Goal: Transaction & Acquisition: Purchase product/service

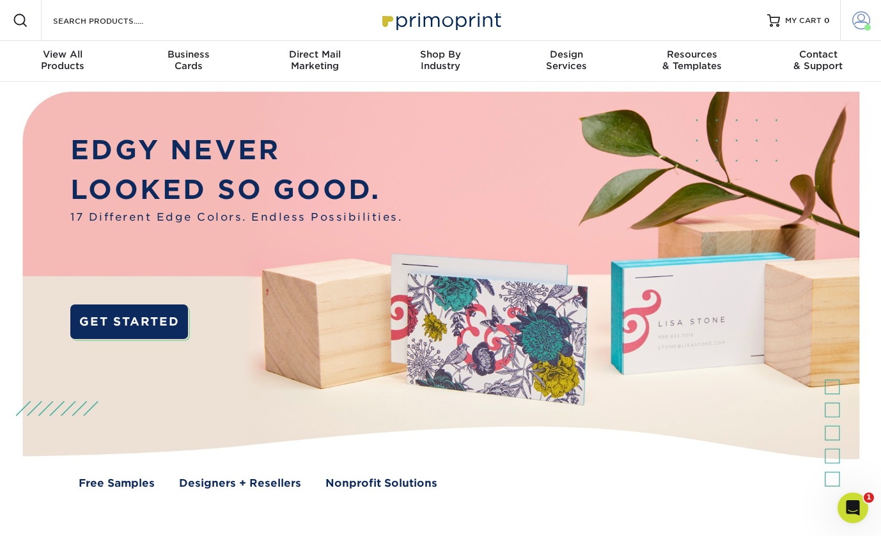
click at [760, 15] on span at bounding box center [861, 21] width 18 height 18
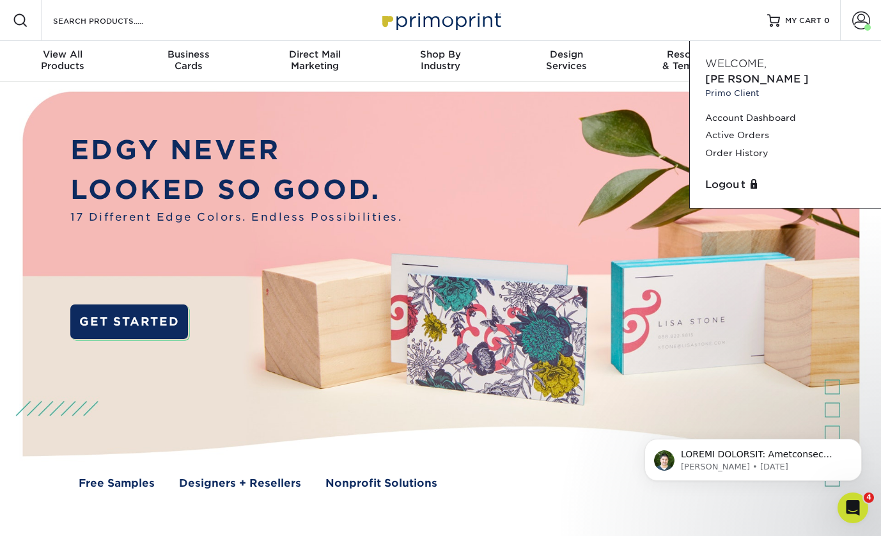
click at [654, 26] on div "Resources Menu Search Products Account Welcome, Shawn Primo Client Account Dash…" at bounding box center [440, 20] width 881 height 41
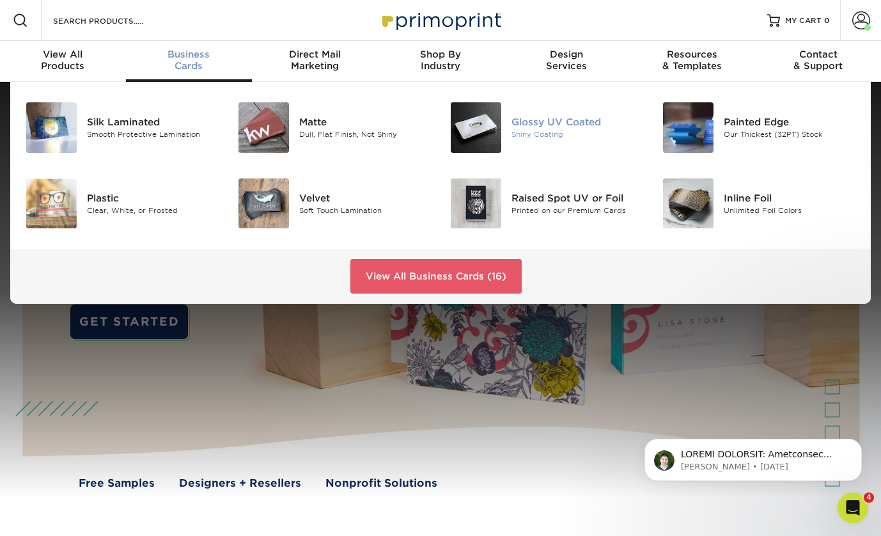
click at [550, 123] on div "Glossy UV Coated" at bounding box center [578, 122] width 132 height 14
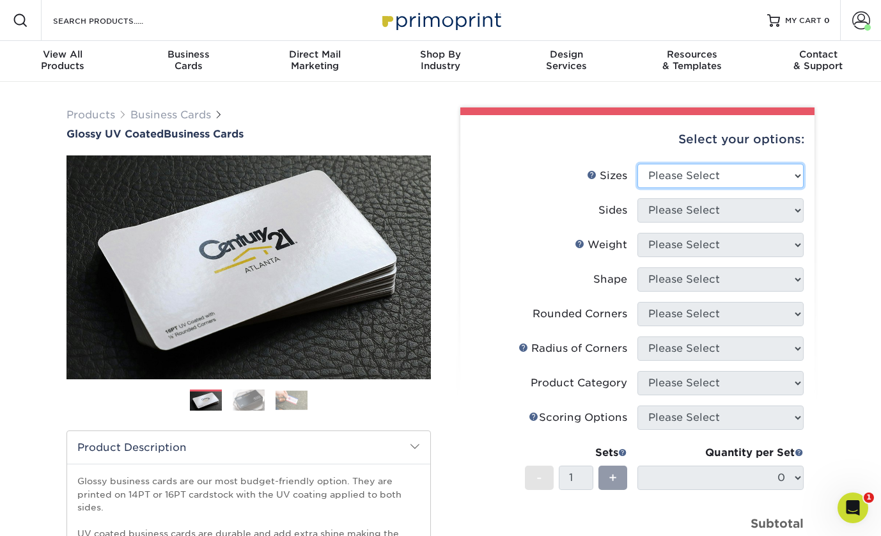
click at [736, 173] on select "Please Select 1.5" x 3.5" - Mini 1.75" x 3.5" - Mini 2" x 2" - Square 2" x 3" -…" at bounding box center [721, 176] width 166 height 24
select select "2.00x3.50"
click at [638, 164] on select "Please Select 1.5" x 3.5" - Mini 1.75" x 3.5" - Mini 2" x 2" - Square 2" x 3" -…" at bounding box center [721, 176] width 166 height 24
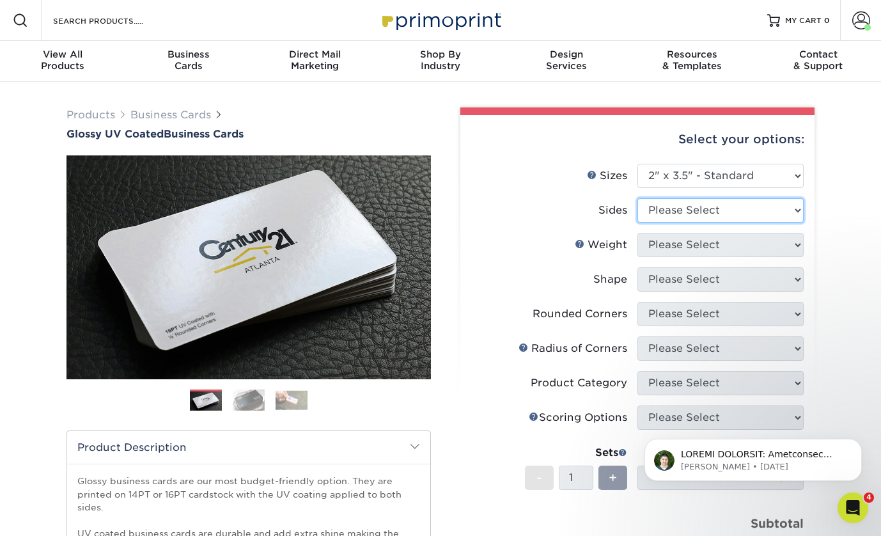
click at [701, 214] on select "Please Select Print Both Sides Print Front Only" at bounding box center [721, 210] width 166 height 24
select select "13abbda7-1d64-4f25-8bb2-c179b224825d"
click at [638, 198] on select "Please Select Print Both Sides Print Front Only" at bounding box center [721, 210] width 166 height 24
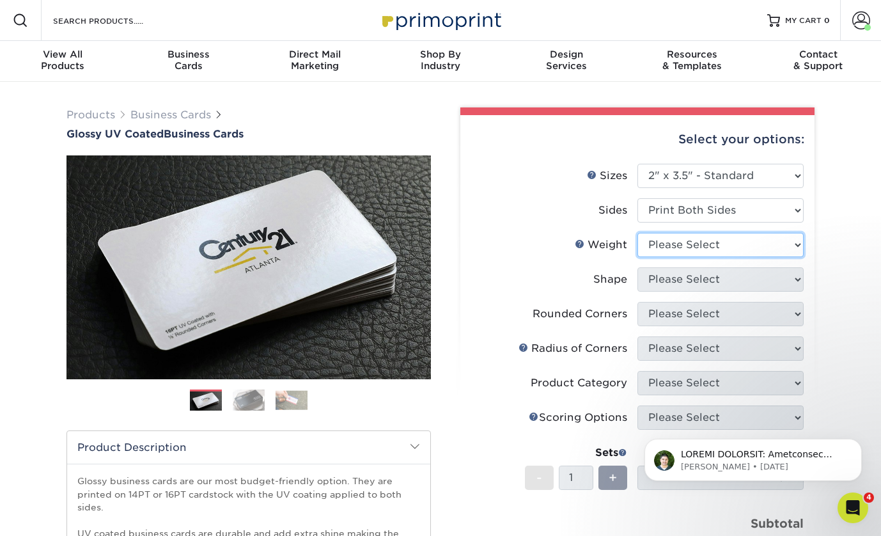
click at [695, 244] on select "Please Select 16PT 14PT" at bounding box center [721, 245] width 166 height 24
select select "16PT"
click at [638, 233] on select "Please Select 16PT 14PT" at bounding box center [721, 245] width 166 height 24
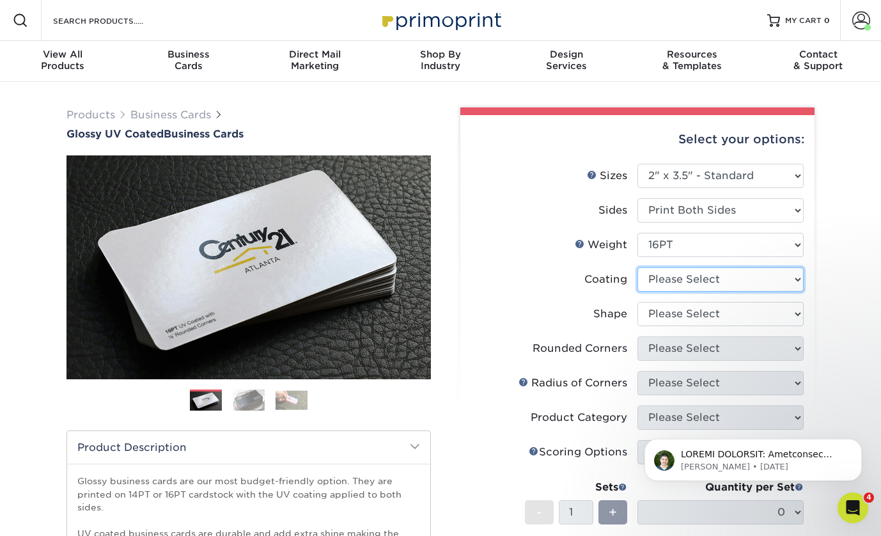
click at [698, 281] on select at bounding box center [721, 279] width 166 height 24
select select "1e8116af-acfc-44b1-83dc-8181aa338834"
click at [638, 267] on select at bounding box center [721, 279] width 166 height 24
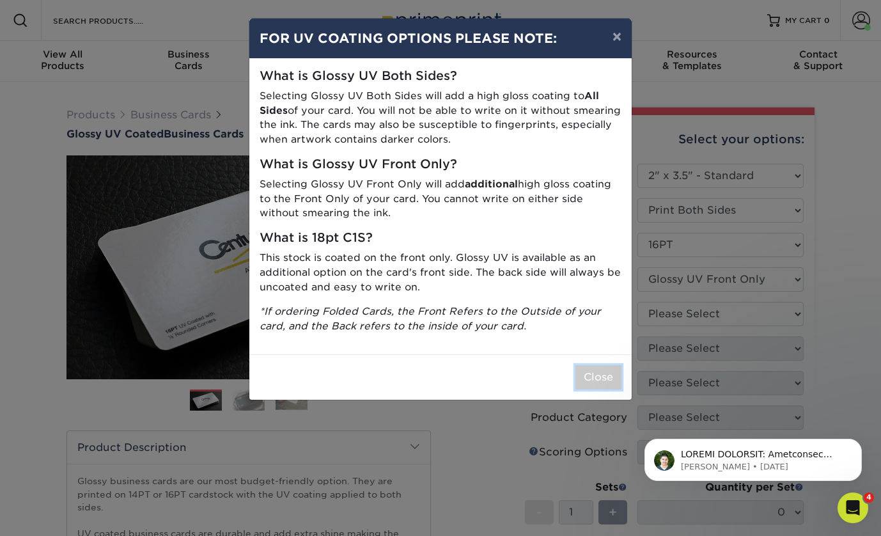
drag, startPoint x: 605, startPoint y: 381, endPoint x: 619, endPoint y: 373, distance: 16.3
click at [605, 381] on button "Close" at bounding box center [599, 377] width 46 height 24
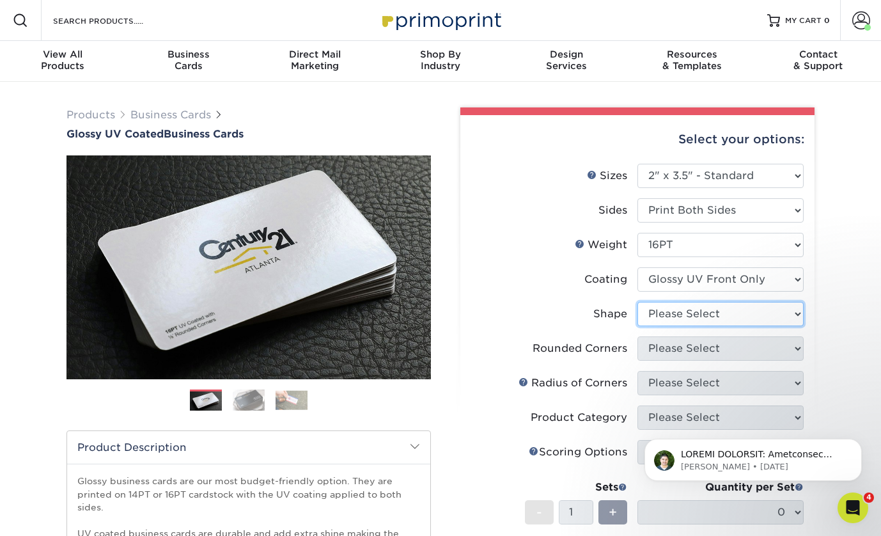
click at [693, 315] on select "Please Select Standard" at bounding box center [721, 314] width 166 height 24
select select "standard"
click at [638, 302] on select "Please Select Standard" at bounding box center [721, 314] width 166 height 24
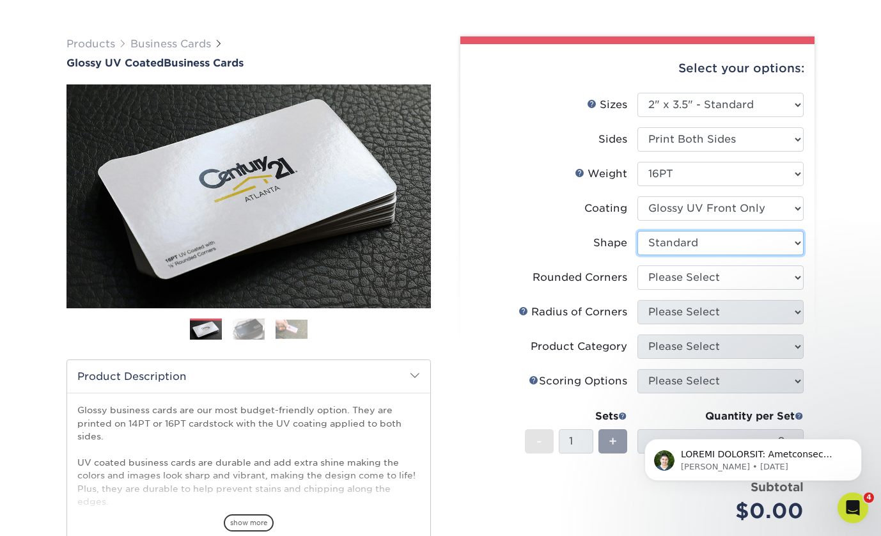
scroll to position [85, 0]
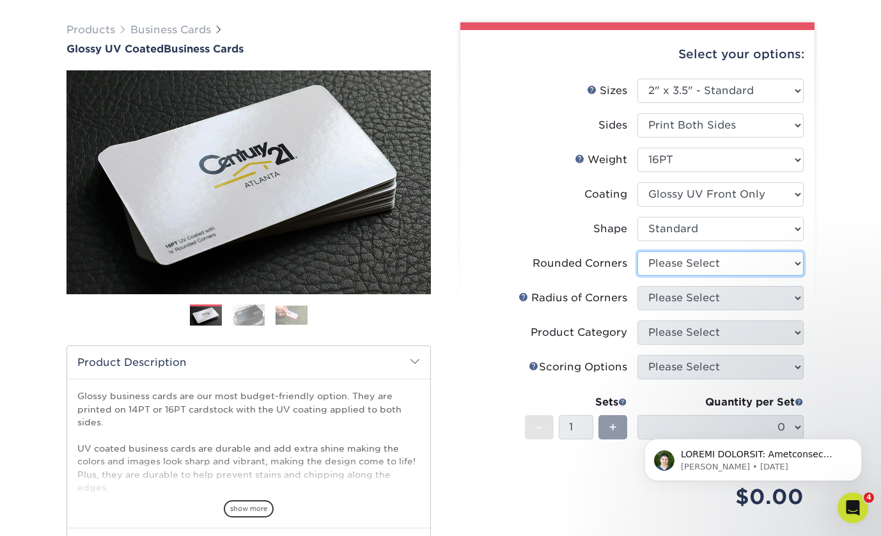
click at [694, 265] on select "Please Select Yes - Round 2 Corners Yes - Round 4 Corners No" at bounding box center [721, 263] width 166 height 24
select select "0"
click at [638, 251] on select "Please Select Yes - Round 2 Corners Yes - Round 4 Corners No" at bounding box center [721, 263] width 166 height 24
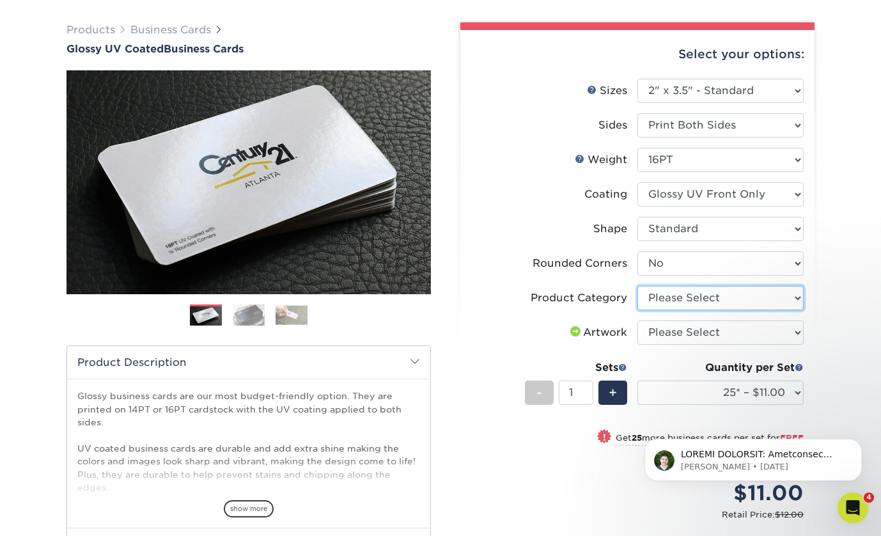
click at [720, 295] on select "Please Select Business Cards" at bounding box center [721, 298] width 166 height 24
select select "3b5148f1-0588-4f88-a218-97bcfdce65c1"
click at [638, 286] on select "Please Select Business Cards" at bounding box center [721, 298] width 166 height 24
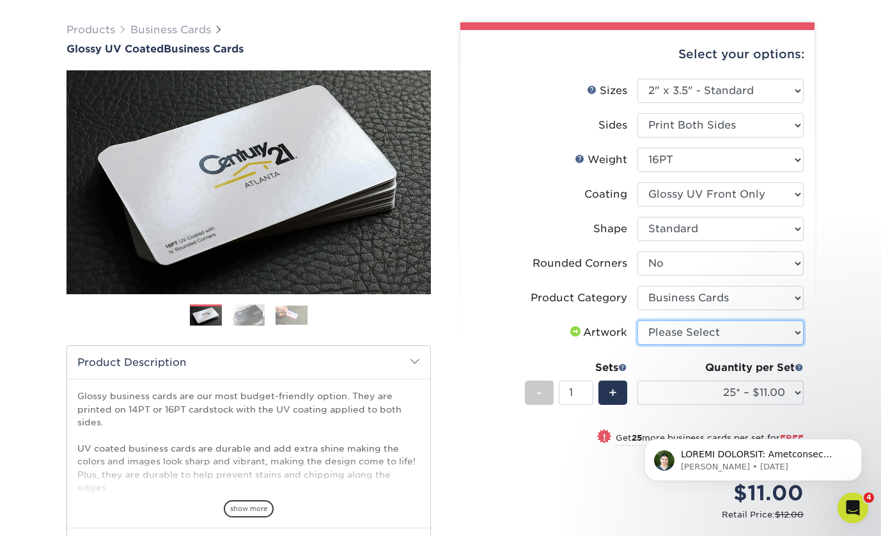
click at [689, 333] on select "Please Select I will upload files I need a design - $100" at bounding box center [721, 332] width 166 height 24
select select "upload"
click at [638, 320] on select "Please Select I will upload files I need a design - $100" at bounding box center [721, 332] width 166 height 24
click at [748, 391] on div "[PERSON_NAME] • [DATE]" at bounding box center [753, 401] width 235 height 160
click at [761, 391] on div "[PERSON_NAME] • [DATE]" at bounding box center [753, 401] width 235 height 160
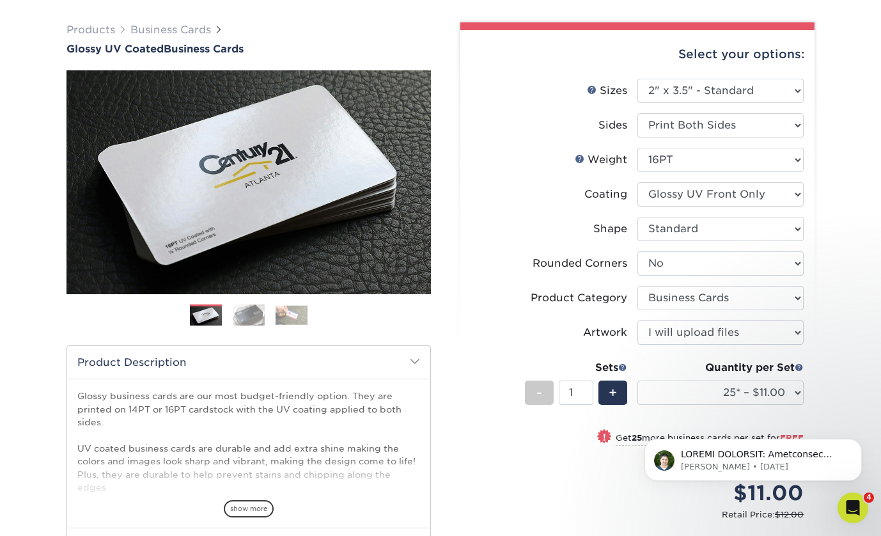
scroll to position [112, 0]
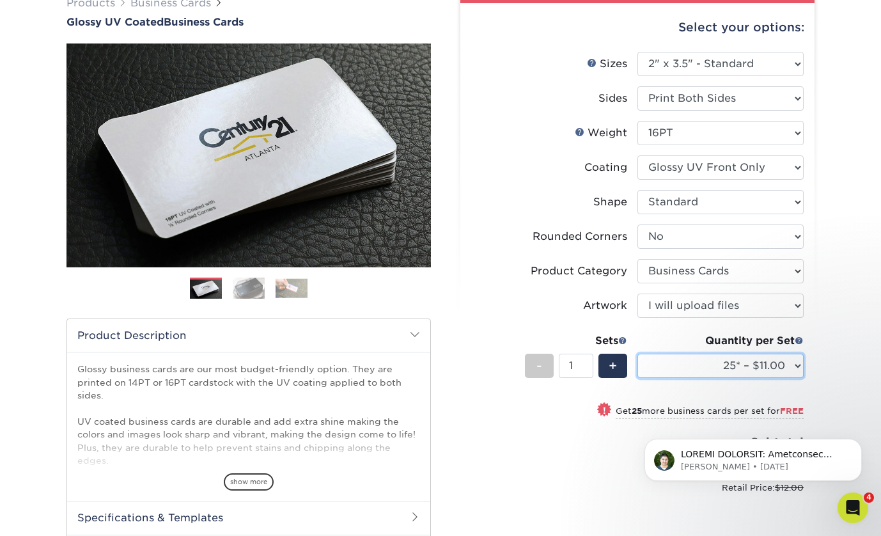
click at [784, 369] on select "25* – $11.00 50* – $11.00 100* – $11.00 250* – $20.00 500 – $39.00 1000 – $49.0…" at bounding box center [721, 366] width 166 height 24
select select "250* – $20.00"
click at [638, 354] on select "25* – $11.00 50* – $11.00 100* – $11.00 250* – $20.00 500 – $39.00 1000 – $49.0…" at bounding box center [721, 366] width 166 height 24
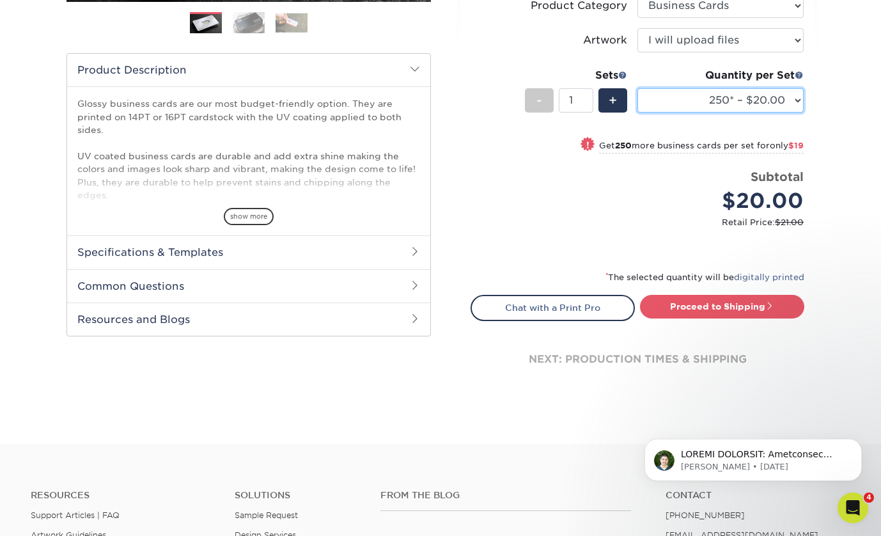
scroll to position [390, 0]
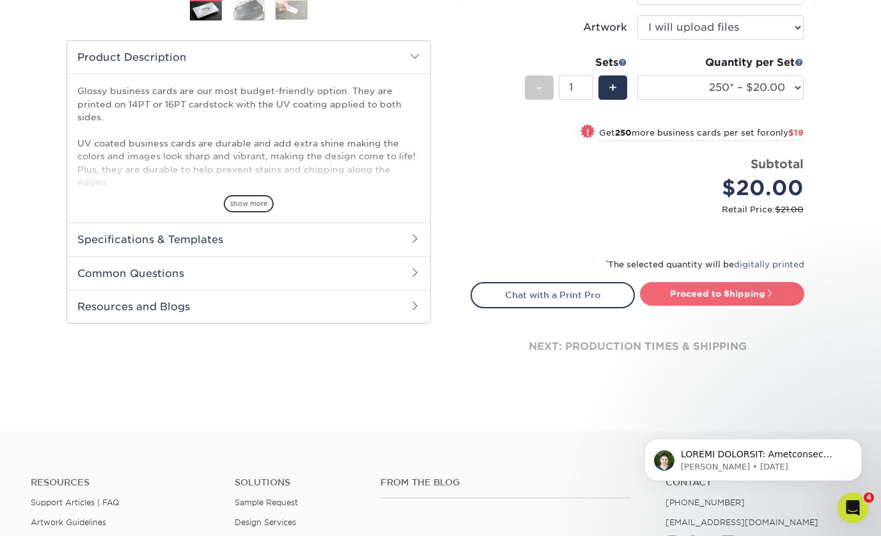
click at [712, 294] on link "Proceed to Shipping" at bounding box center [722, 293] width 164 height 23
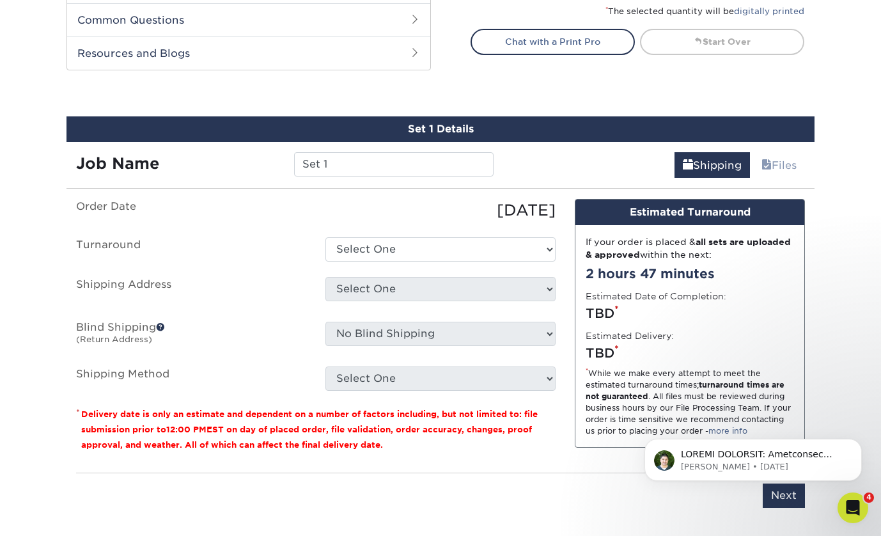
scroll to position [707, 0]
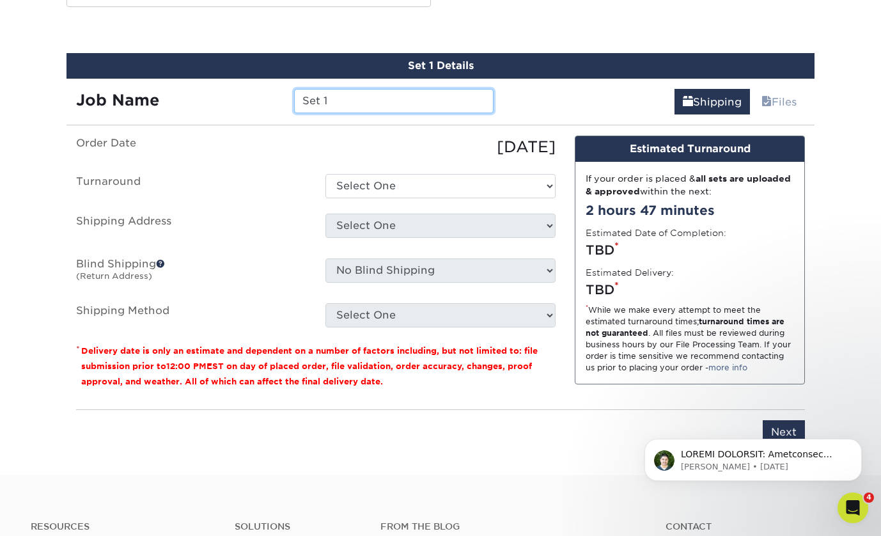
click at [336, 96] on input "Set 1" at bounding box center [393, 101] width 199 height 24
click at [337, 96] on input "Set 1" at bounding box center [393, 101] width 199 height 24
click at [338, 95] on input "Set 1" at bounding box center [393, 101] width 199 height 24
type input "One Man's Service business cards"
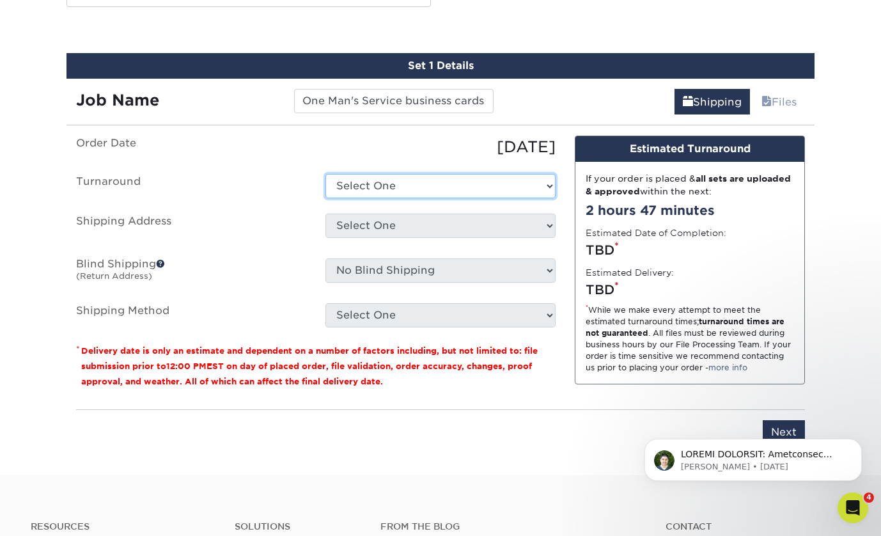
click at [456, 187] on select "Select One 2-4 Business Days 2 Day Next Business Day" at bounding box center [441, 186] width 230 height 24
select select "d3ad67fe-66e2-42ca-a9b8-9bbbad4ad905"
click at [326, 174] on select "Select One 2-4 Business Days 2 Day Next Business Day" at bounding box center [441, 186] width 230 height 24
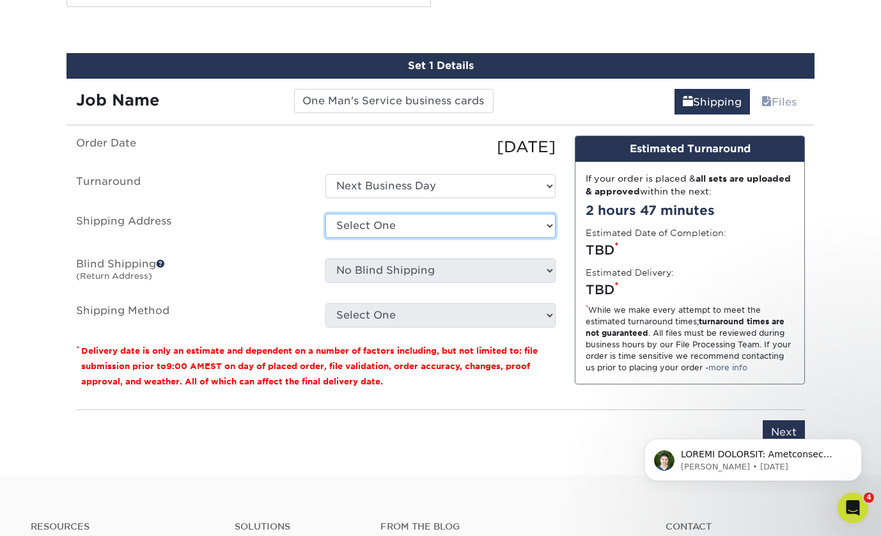
click at [442, 226] on select "Select One Bluestem Ecological Services Carbon Freckle - Nicolai Road Cindy Muc…" at bounding box center [441, 226] width 230 height 24
select select "180413"
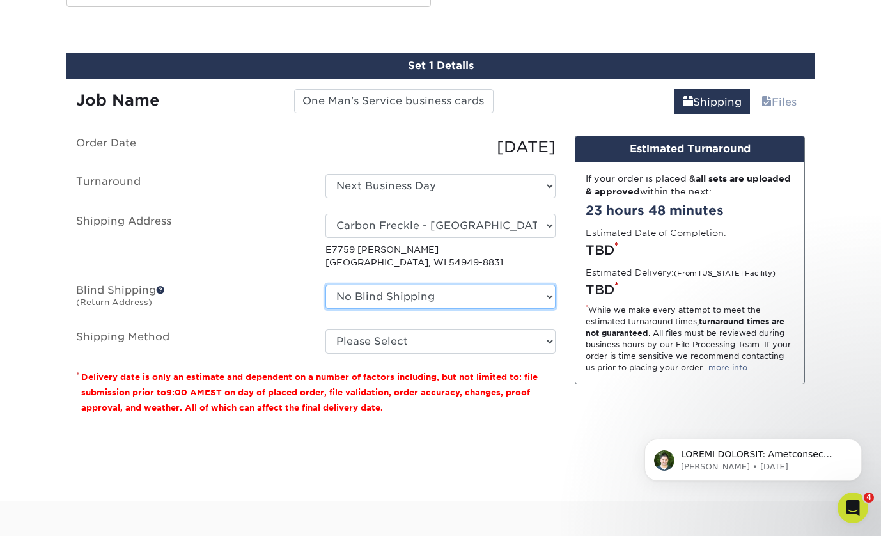
click at [423, 297] on select "No Blind Shipping Bluestem Ecological Services Carbon Freckle - Nicolai Road Ci…" at bounding box center [441, 297] width 230 height 24
select select "180413"
click at [326, 285] on select "No Blind Shipping Bluestem Ecological Services Carbon Freckle - Nicolai Road Ci…" at bounding box center [441, 297] width 230 height 24
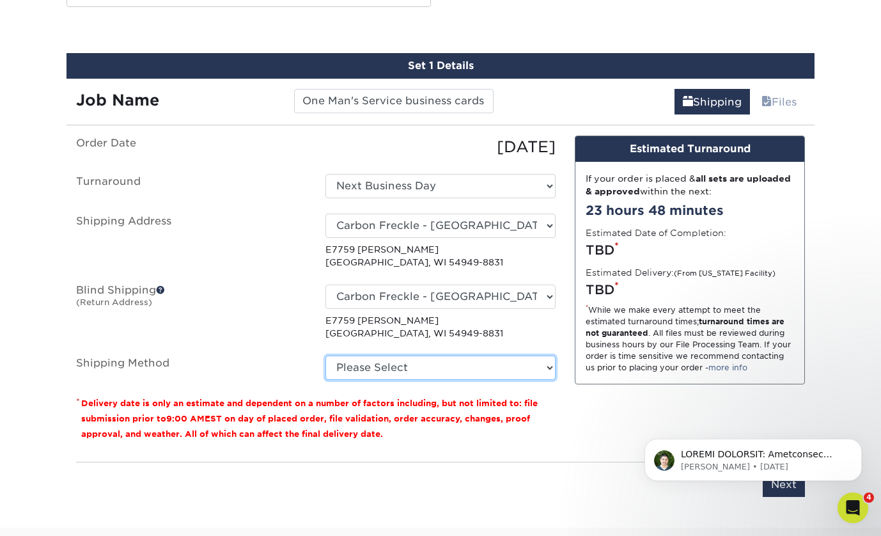
click at [389, 363] on select "Please Select Ground Shipping (+$7.84) 3 Day Shipping Service (+$26.64) 2 Day A…" at bounding box center [441, 368] width 230 height 24
select select "03"
click at [326, 356] on select "Please Select Ground Shipping (+$7.84) 3 Day Shipping Service (+$26.64) 2 Day A…" at bounding box center [441, 368] width 230 height 24
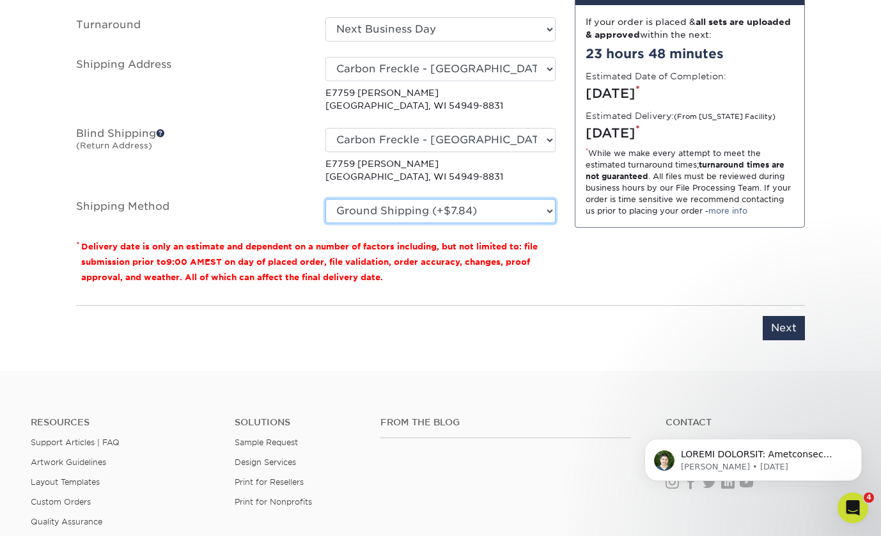
scroll to position [866, 0]
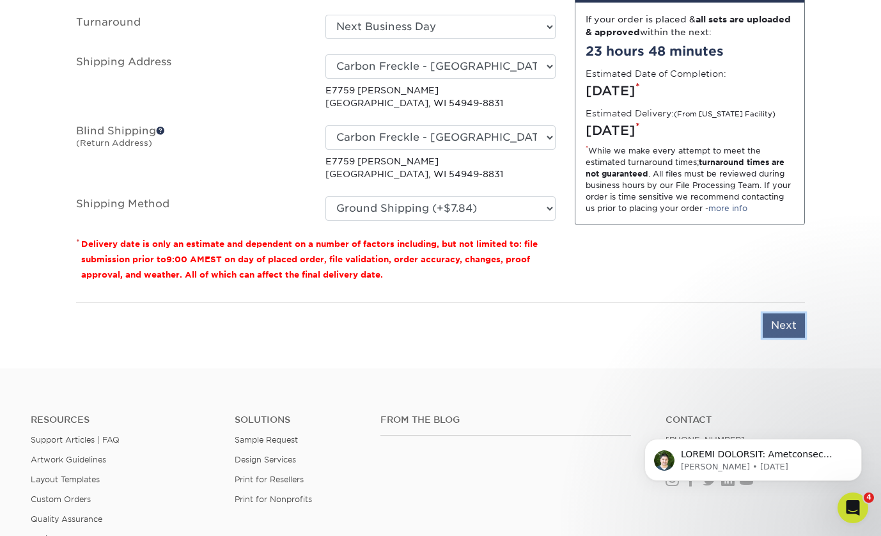
click at [780, 329] on input "Next" at bounding box center [784, 325] width 42 height 24
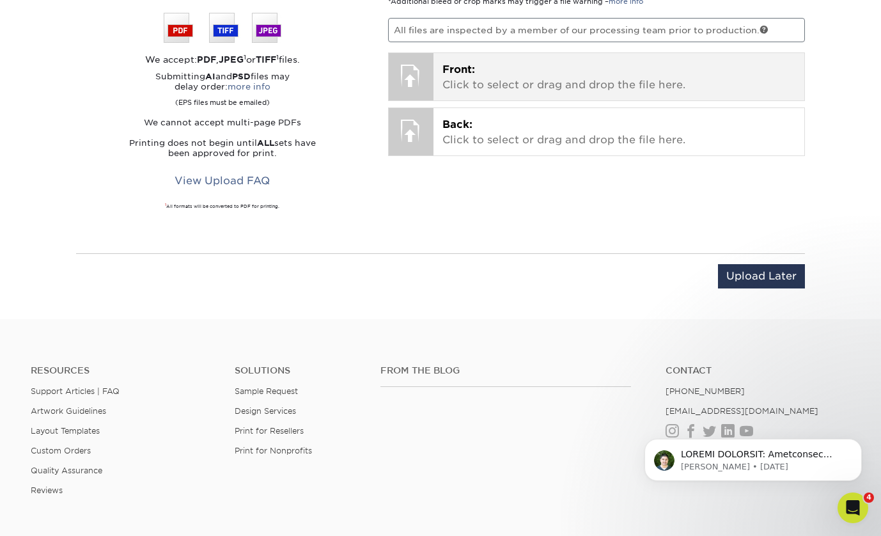
click at [507, 75] on p "Front: Click to select or drag and drop the file here." at bounding box center [620, 77] width 354 height 31
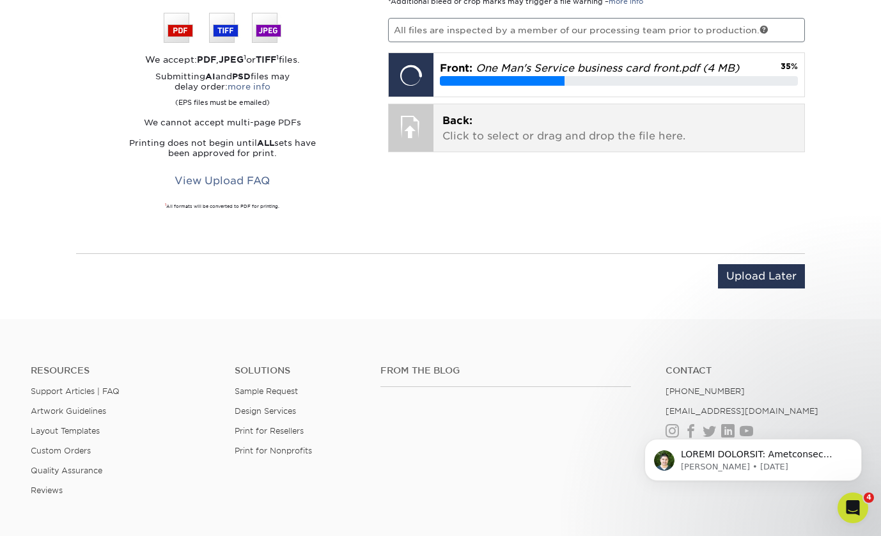
click at [537, 141] on p "Back: Click to select or drag and drop the file here." at bounding box center [620, 128] width 354 height 31
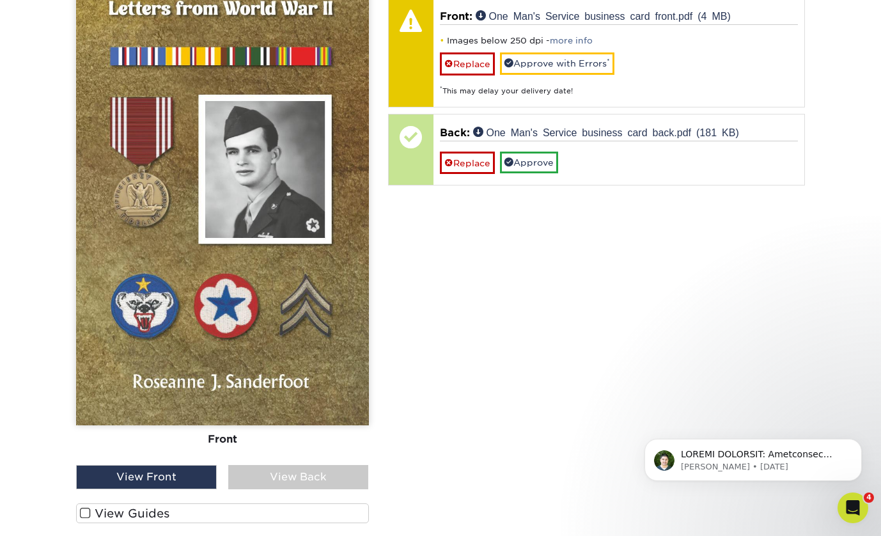
scroll to position [930, 0]
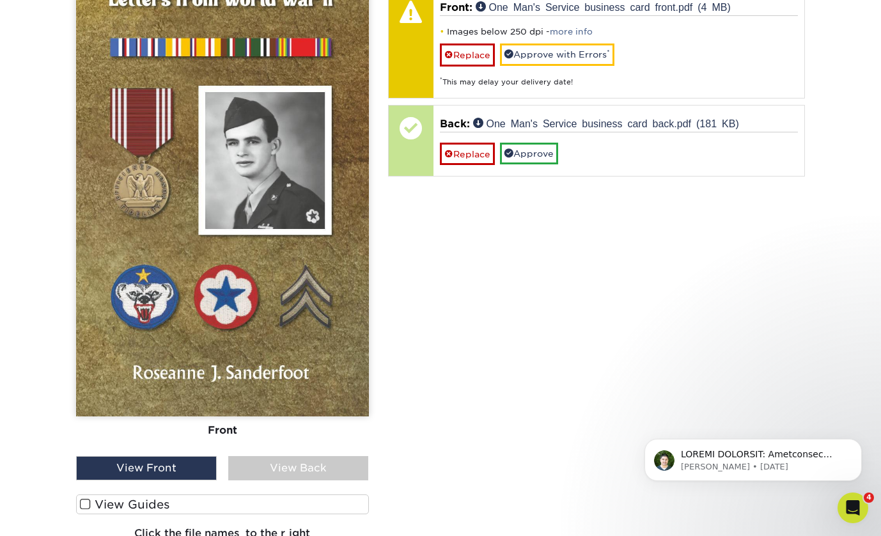
click at [302, 459] on div "View Back" at bounding box center [298, 468] width 141 height 24
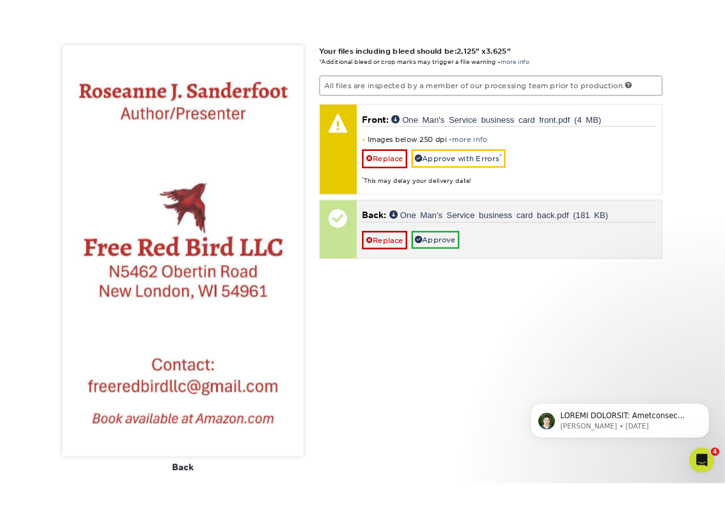
scroll to position [863, 0]
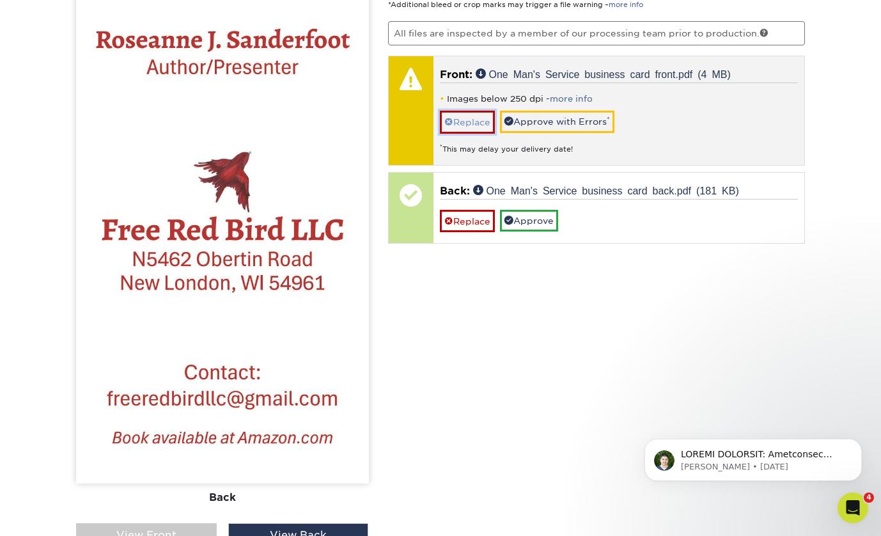
click at [477, 123] on link "Replace" at bounding box center [467, 122] width 55 height 22
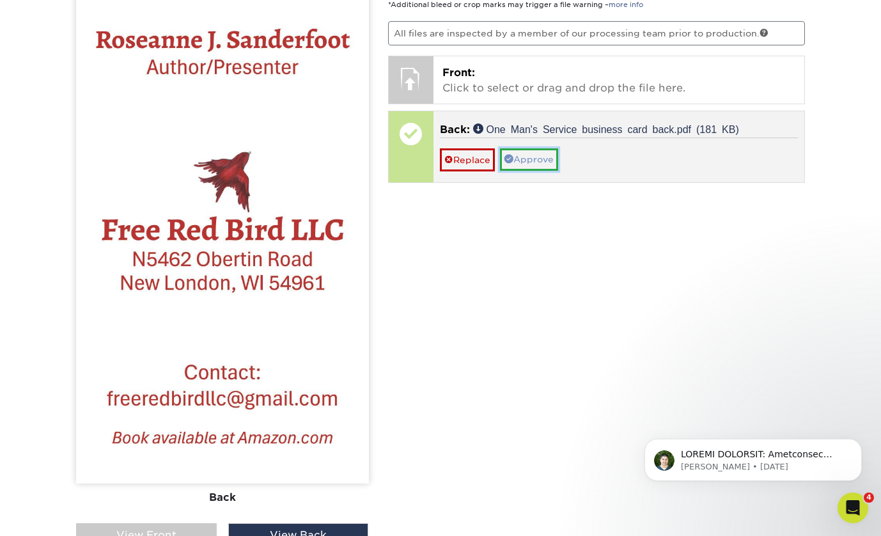
click at [545, 161] on link "Approve" at bounding box center [529, 159] width 58 height 22
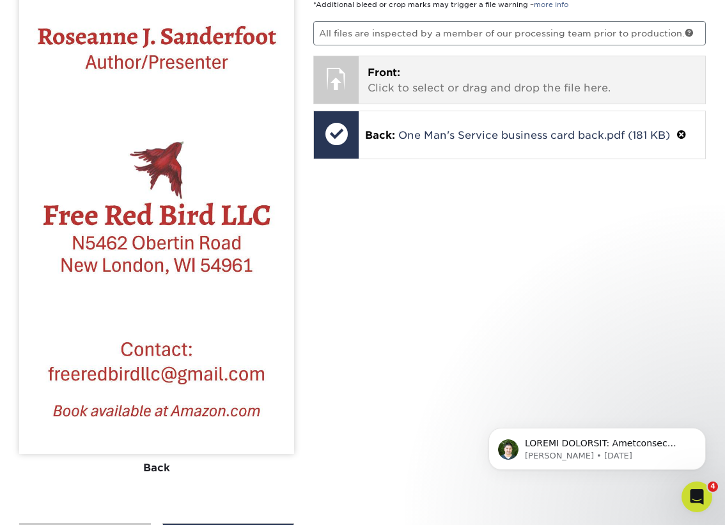
click at [415, 81] on p "Front: Click to select or drag and drop the file here." at bounding box center [532, 80] width 329 height 31
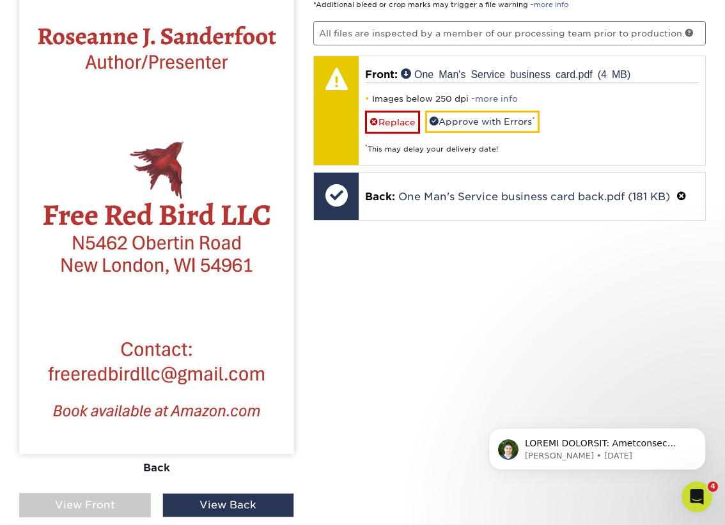
click at [116, 506] on div "View Front" at bounding box center [85, 505] width 132 height 24
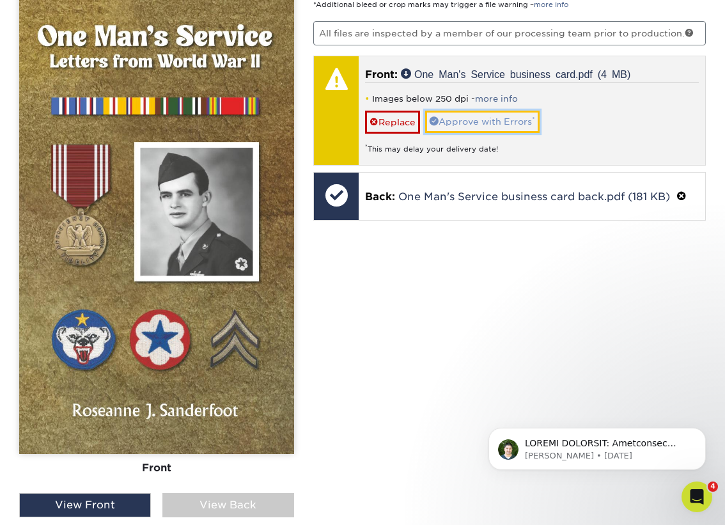
click at [508, 120] on link "Approve with Errors *" at bounding box center [482, 122] width 114 height 22
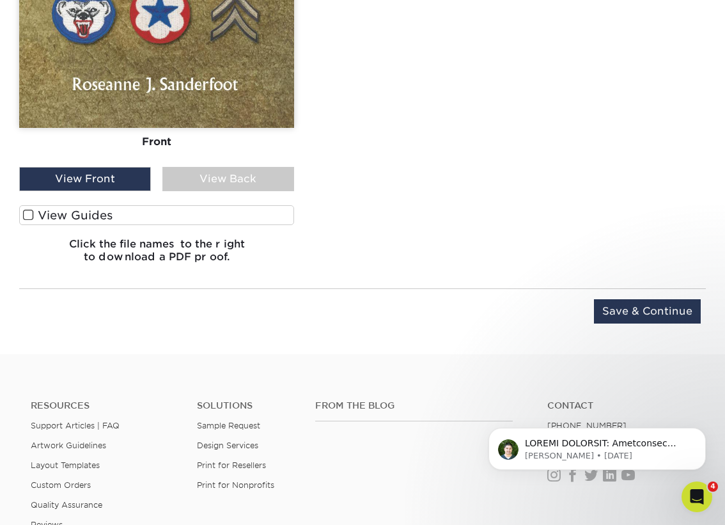
scroll to position [1392, 0]
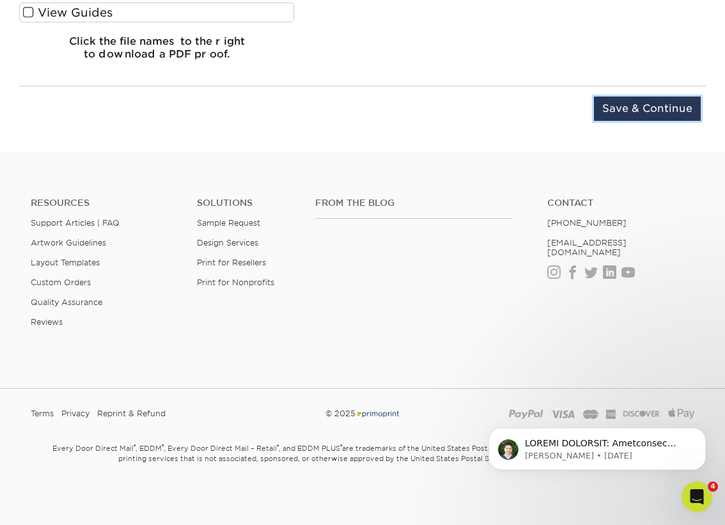
click at [645, 110] on input "Save & Continue" at bounding box center [647, 109] width 107 height 24
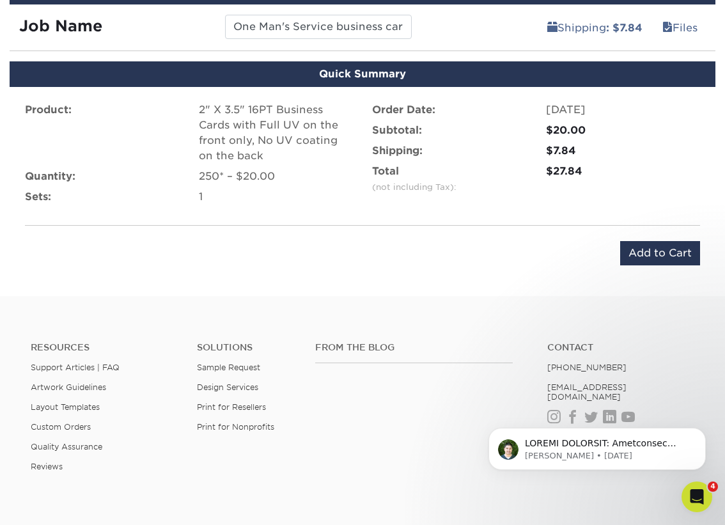
scroll to position [776, 0]
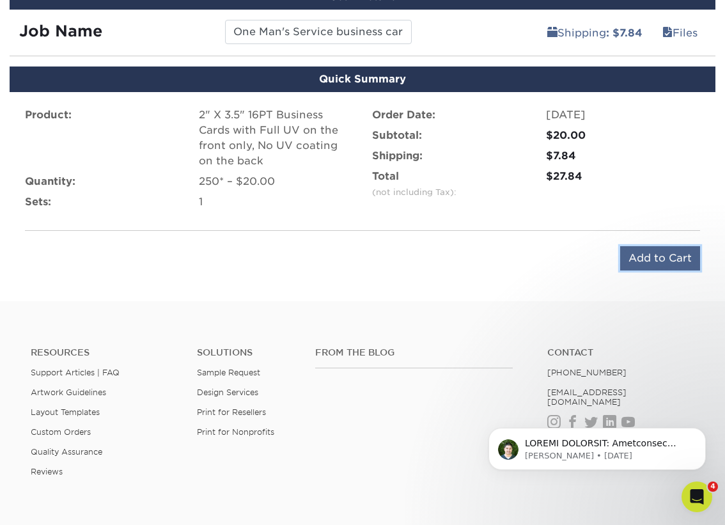
click at [650, 262] on input "Add to Cart" at bounding box center [660, 258] width 80 height 24
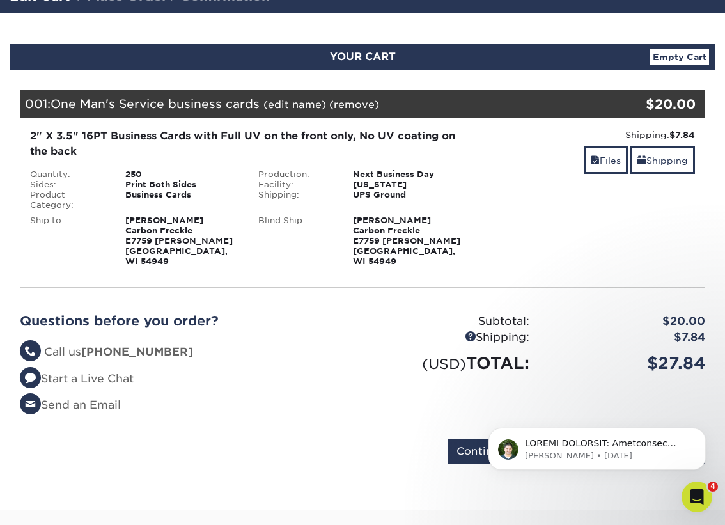
scroll to position [159, 0]
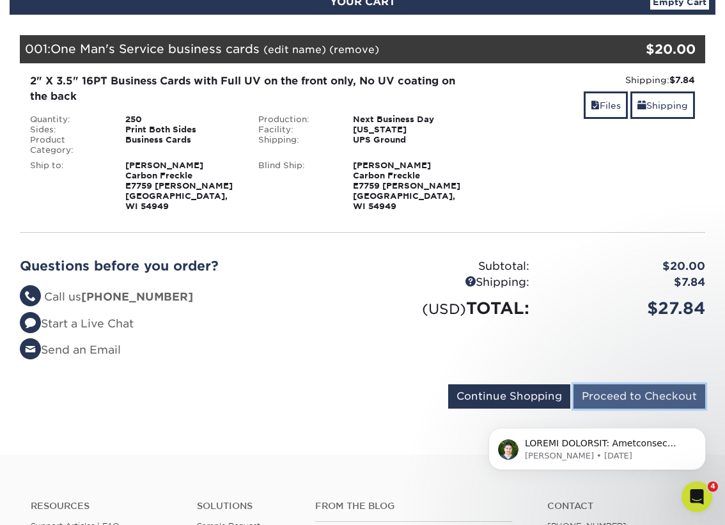
click at [642, 386] on input "Proceed to Checkout" at bounding box center [640, 396] width 132 height 24
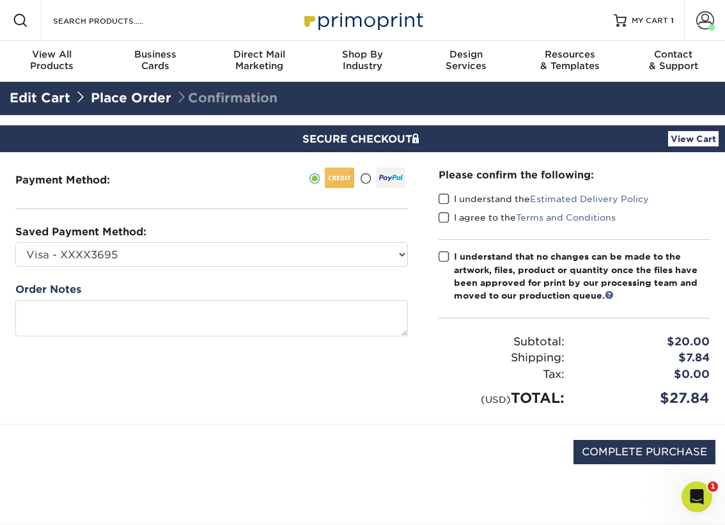
drag, startPoint x: 443, startPoint y: 197, endPoint x: 443, endPoint y: 228, distance: 30.7
click at [442, 198] on span at bounding box center [444, 199] width 11 height 12
click at [0, 0] on input "I understand the Estimated Delivery Policy" at bounding box center [0, 0] width 0 height 0
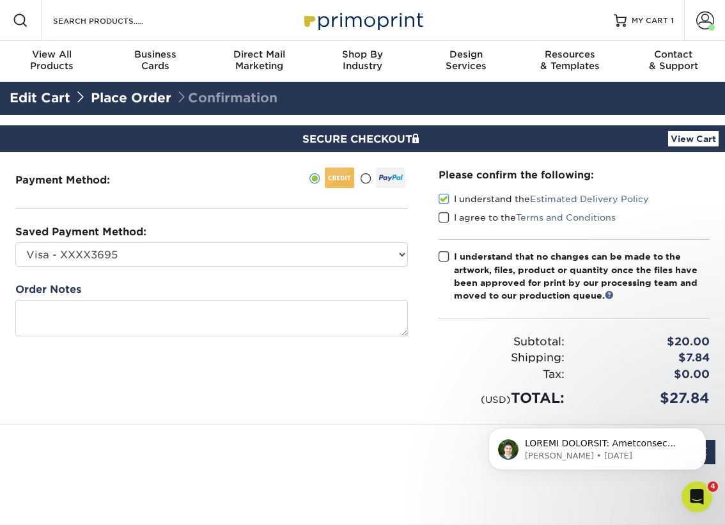
drag, startPoint x: 442, startPoint y: 217, endPoint x: 441, endPoint y: 244, distance: 26.9
click at [442, 218] on span at bounding box center [444, 218] width 11 height 12
click at [0, 0] on input "I agree to the Terms and Conditions" at bounding box center [0, 0] width 0 height 0
click at [443, 257] on span at bounding box center [444, 257] width 11 height 12
click at [0, 0] on input "I understand that no changes can be made to the artwork, files, product or quan…" at bounding box center [0, 0] width 0 height 0
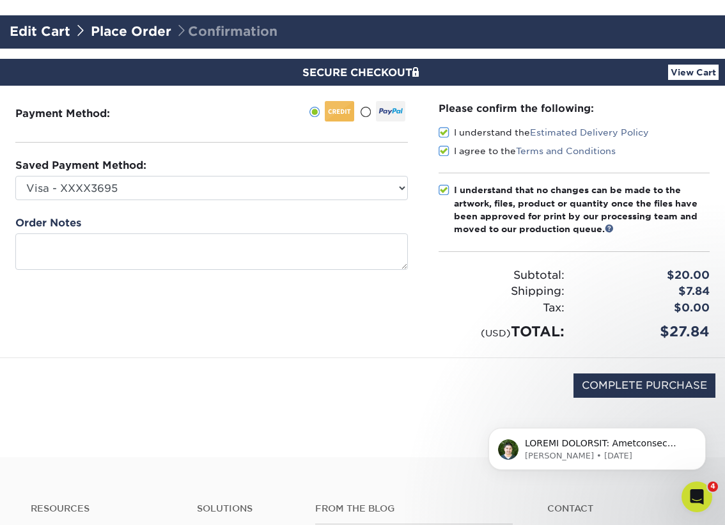
scroll to position [74, 0]
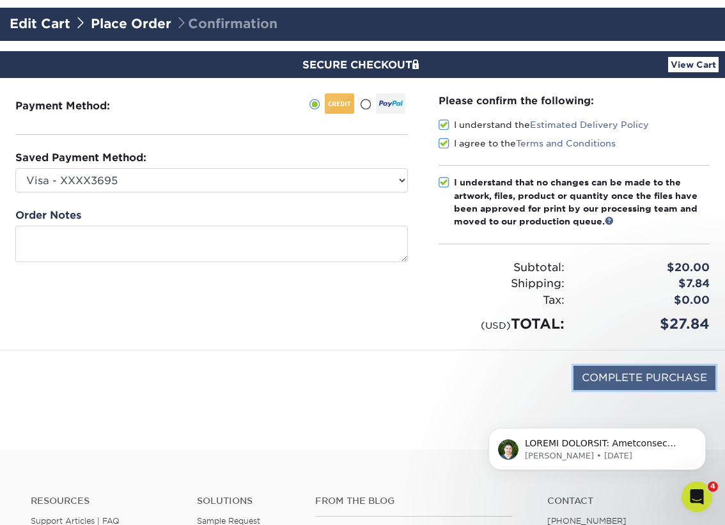
click at [647, 379] on input "COMPLETE PURCHASE" at bounding box center [645, 378] width 142 height 24
type input "PROCESSING, PLEASE WAIT..."
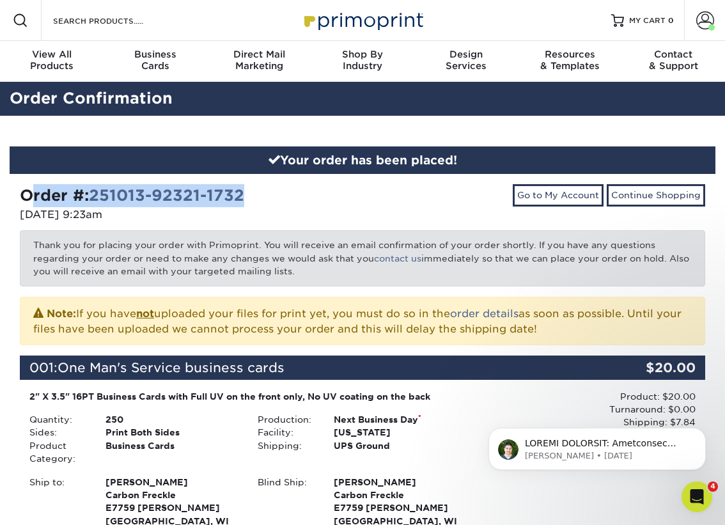
drag, startPoint x: 22, startPoint y: 197, endPoint x: 280, endPoint y: 198, distance: 257.7
click at [282, 197] on div "Order #: 251013-92321-1732" at bounding box center [186, 195] width 333 height 23
copy strong "Order #: 251013-92321-1732"
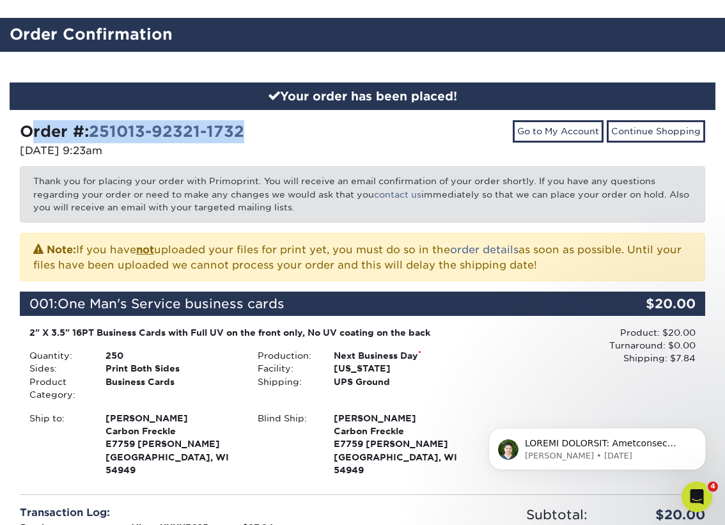
scroll to position [75, 0]
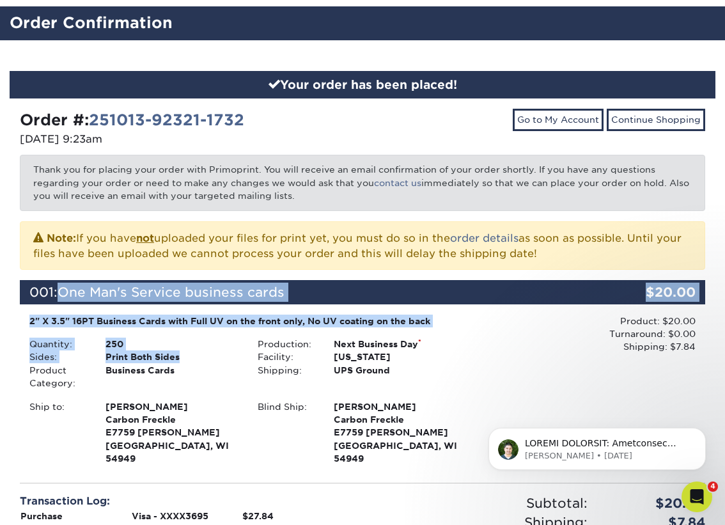
drag, startPoint x: 68, startPoint y: 291, endPoint x: 196, endPoint y: 355, distance: 143.0
click at [185, 356] on div "001: One Man's Service business cards $20.00 2" X 3.5" 16PT Business Cards with…" at bounding box center [362, 374] width 666 height 188
copy div "One Man's Service business cards $20.00 2" X 3.5" 16PT Business Cards with Full…"
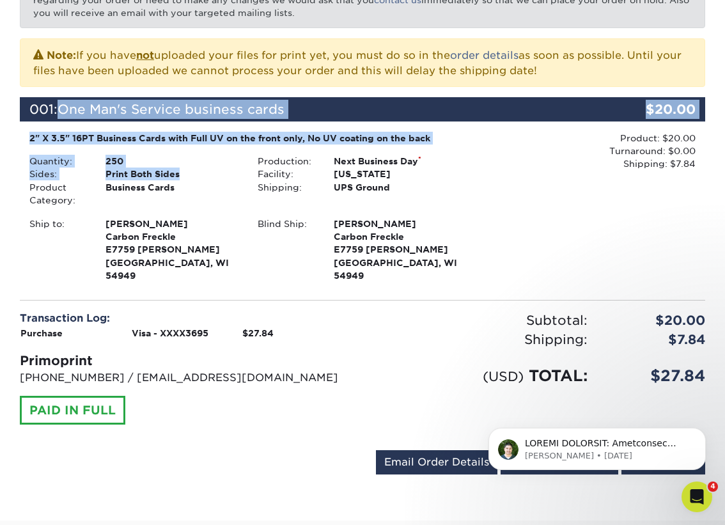
scroll to position [255, 0]
